Goal: Transaction & Acquisition: Purchase product/service

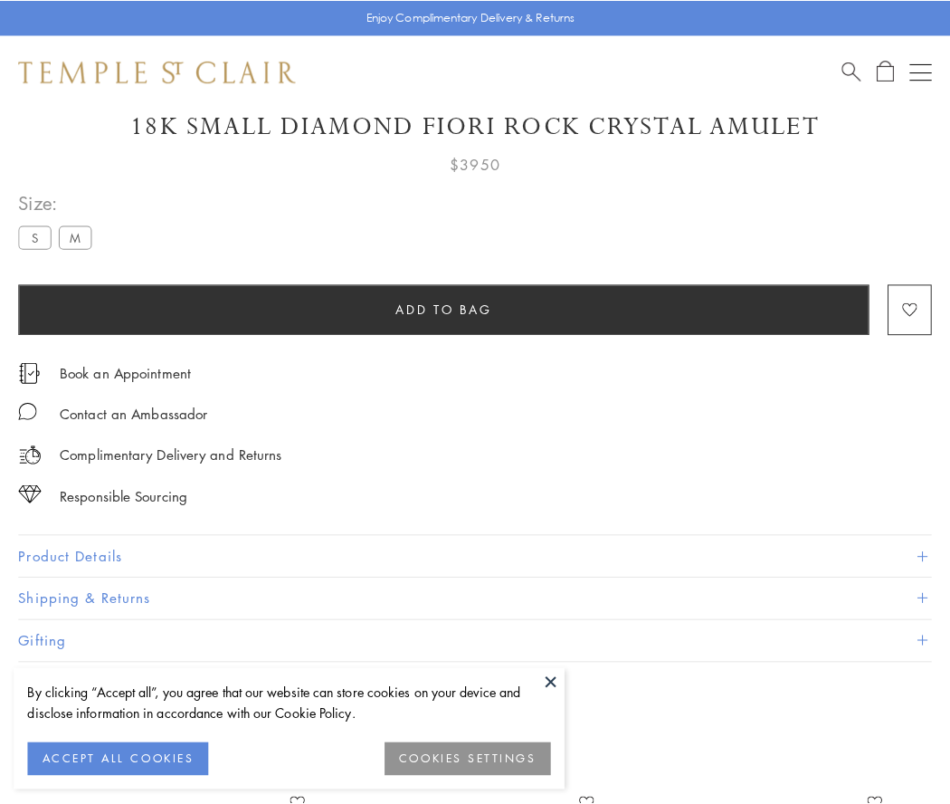
scroll to position [78, 0]
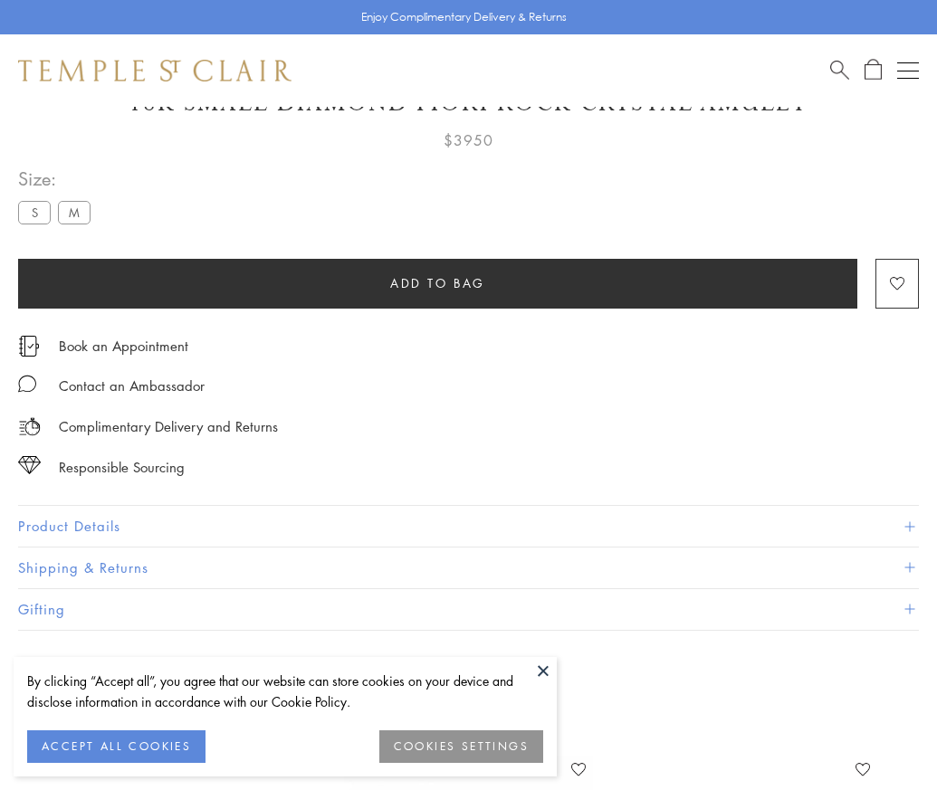
click at [437, 282] on span "Add to bag" at bounding box center [437, 283] width 95 height 20
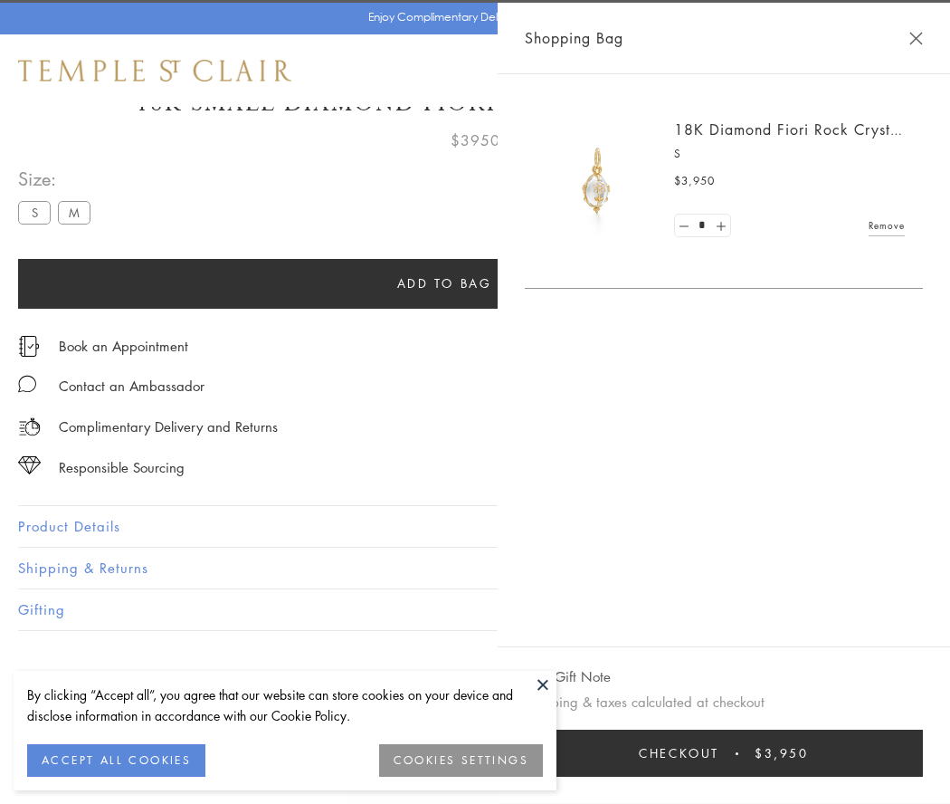
click at [879, 753] on button "Checkout $3,950" at bounding box center [724, 753] width 398 height 47
